Goal: Transaction & Acquisition: Subscribe to service/newsletter

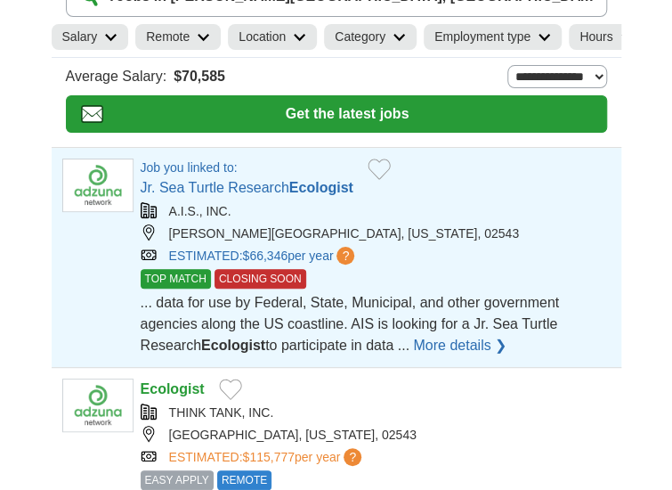
scroll to position [267, 0]
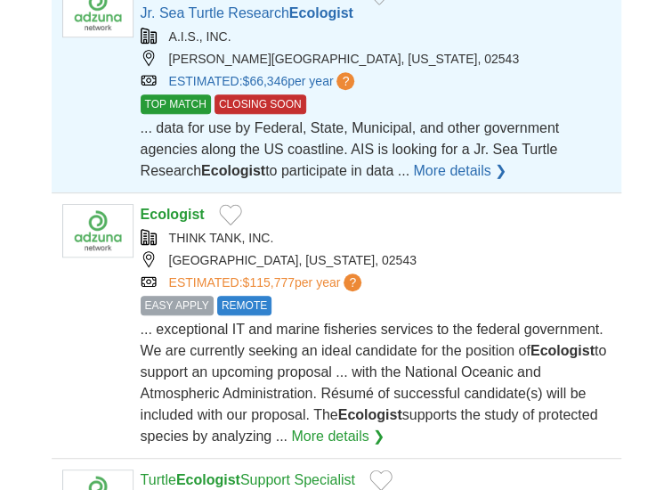
drag, startPoint x: 208, startPoint y: 0, endPoint x: 194, endPoint y: 77, distance: 77.9
click at [0, 0] on section "**********" at bounding box center [0, 0] width 0 height 0
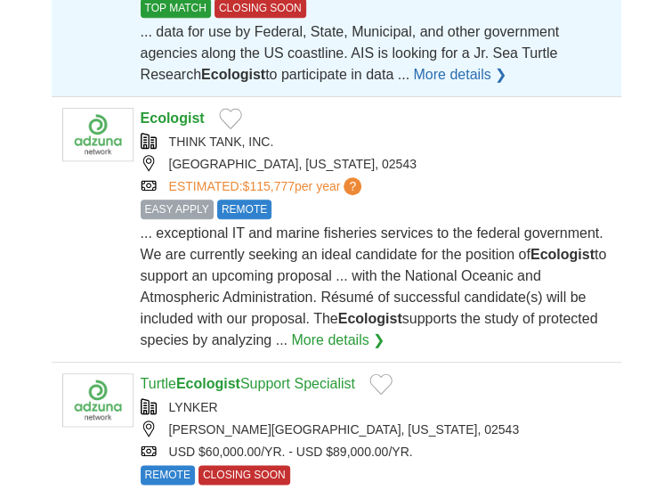
scroll to position [534, 0]
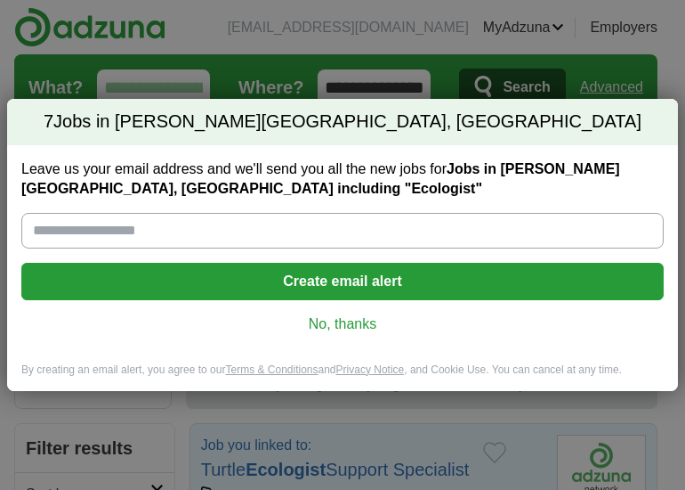
click at [430, 274] on button "Create email alert" at bounding box center [342, 281] width 643 height 37
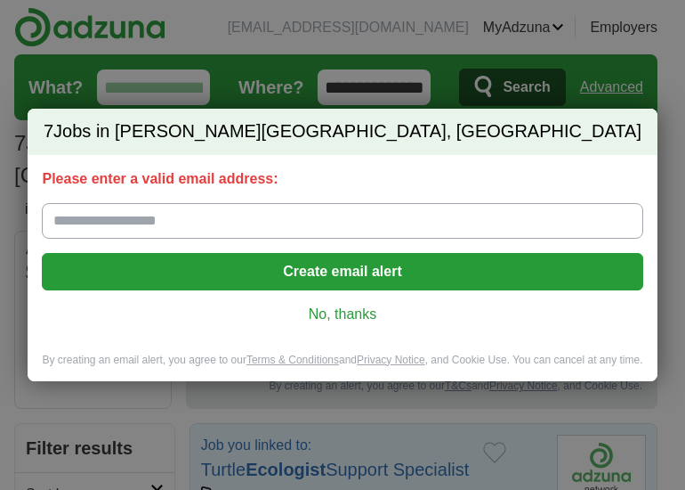
click at [339, 54] on div "7 Jobs in Woods Hole, MA Please enter a valid email address: Create email alert…" at bounding box center [342, 245] width 685 height 490
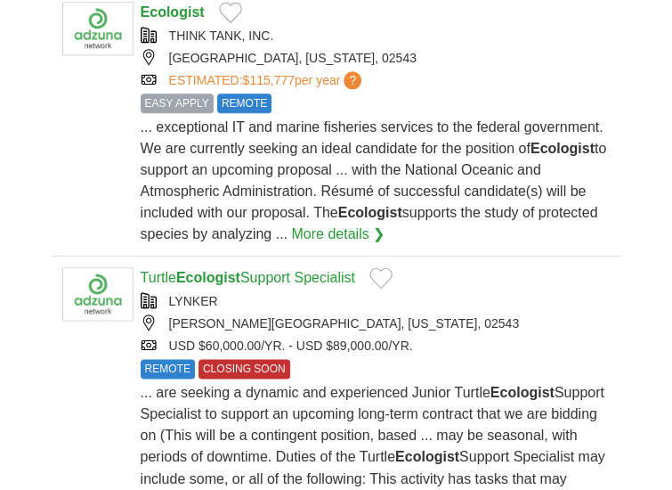
scroll to position [534, 0]
